Goal: Information Seeking & Learning: Learn about a topic

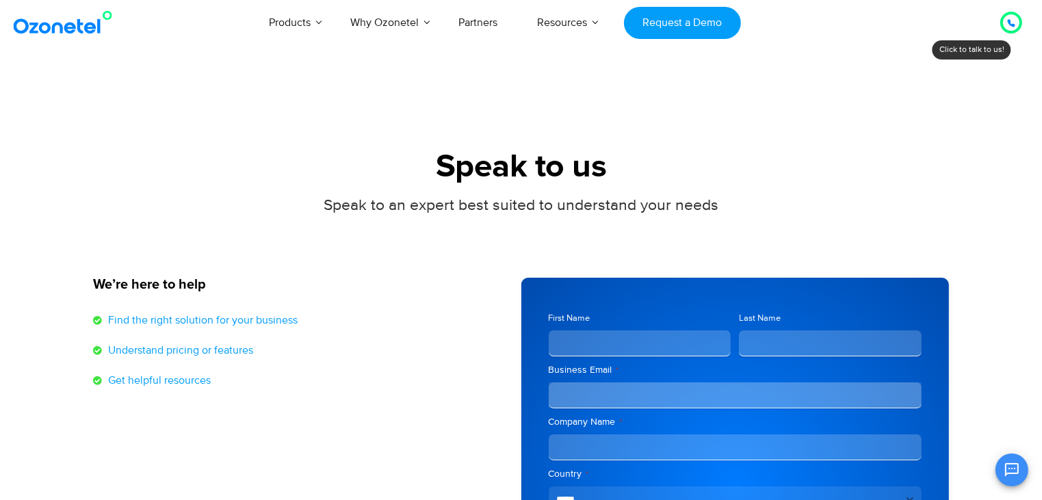
drag, startPoint x: 0, startPoint y: 0, endPoint x: 1046, endPoint y: 55, distance: 1047.2
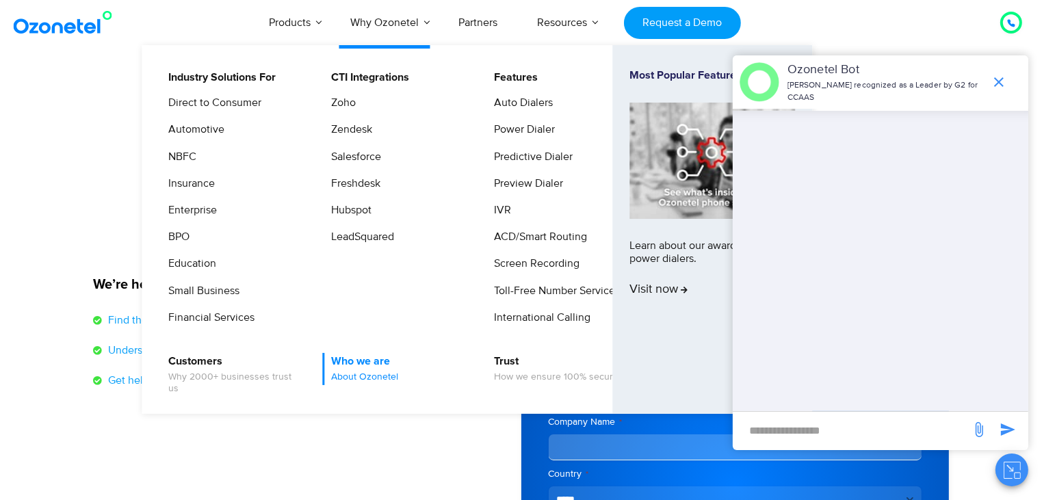
click at [359, 375] on span "About Ozonetel" at bounding box center [364, 377] width 67 height 12
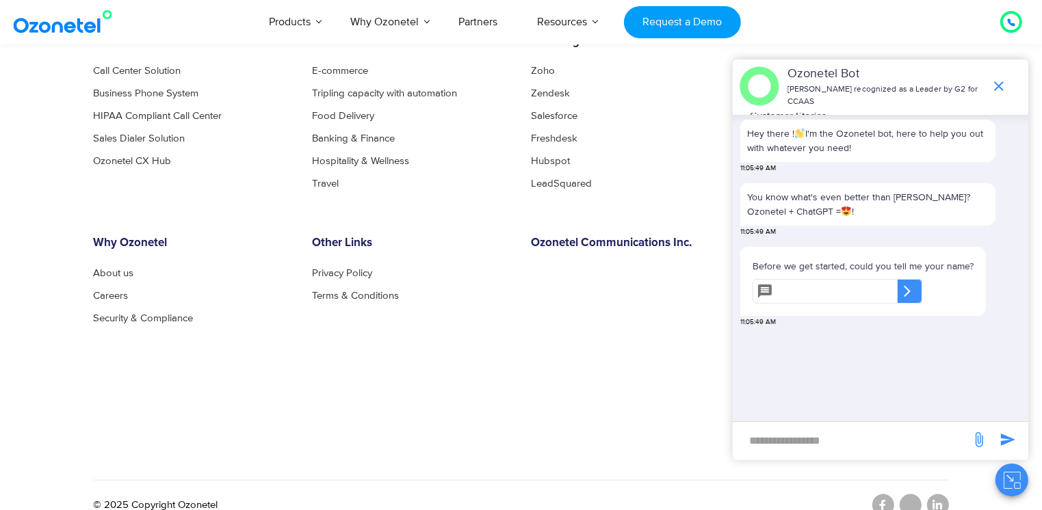
scroll to position [1524, 0]
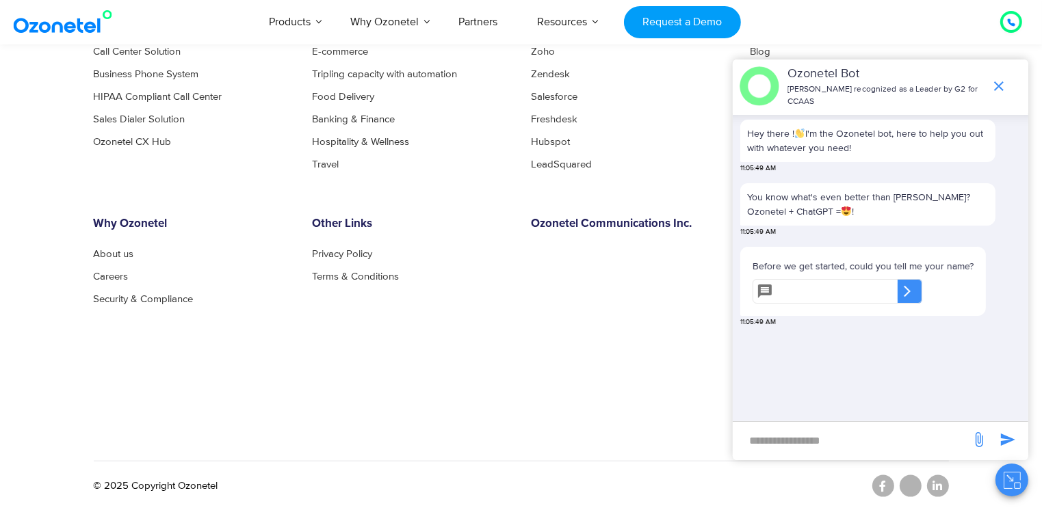
click at [114, 255] on link "About us" at bounding box center [118, 254] width 48 height 10
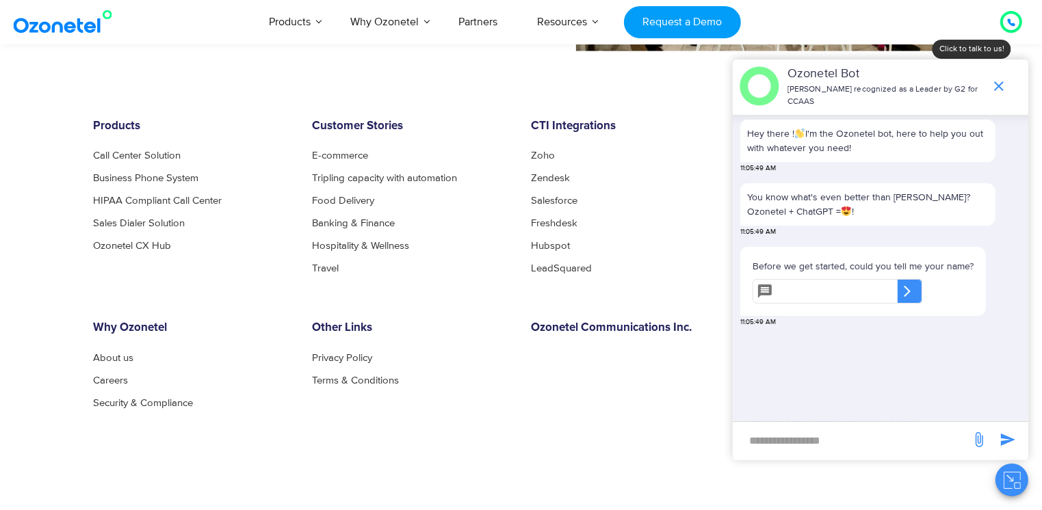
scroll to position [1524, 0]
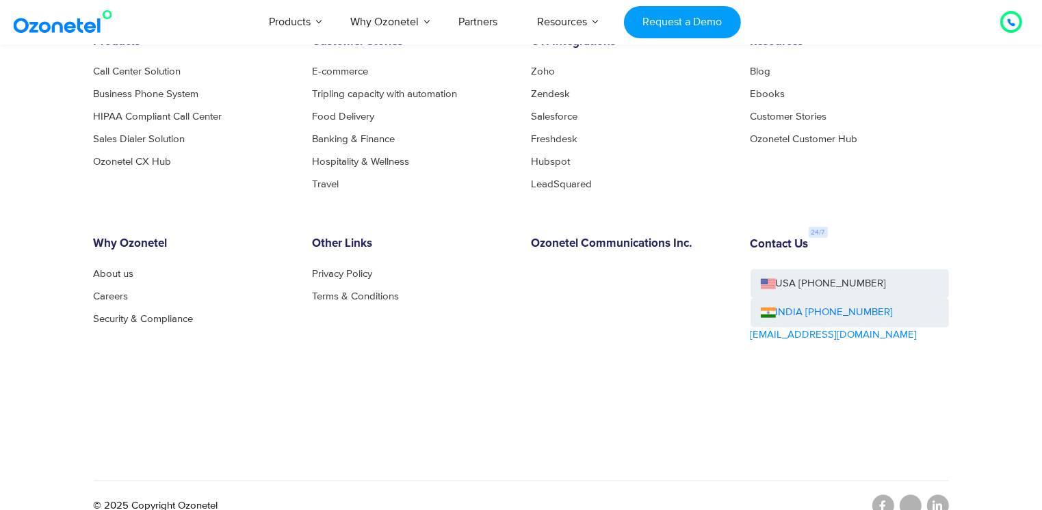
scroll to position [1524, 0]
